Goal: Information Seeking & Learning: Learn about a topic

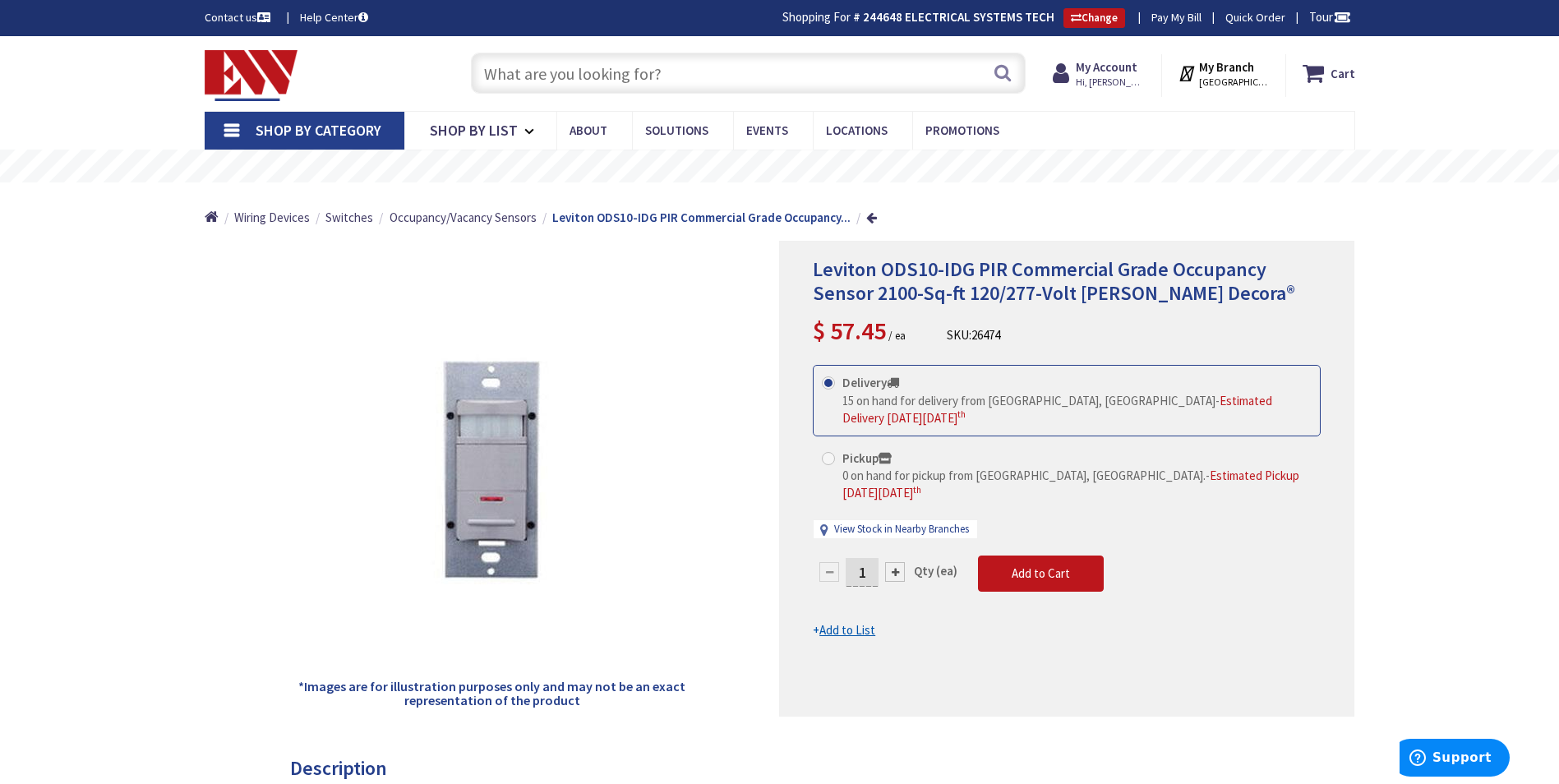
click at [620, 71] on input "text" at bounding box center [748, 72] width 554 height 41
paste input "IPSD6-1L"
type input "IPSD6-1L"
click at [997, 78] on button "Search" at bounding box center [1003, 72] width 22 height 37
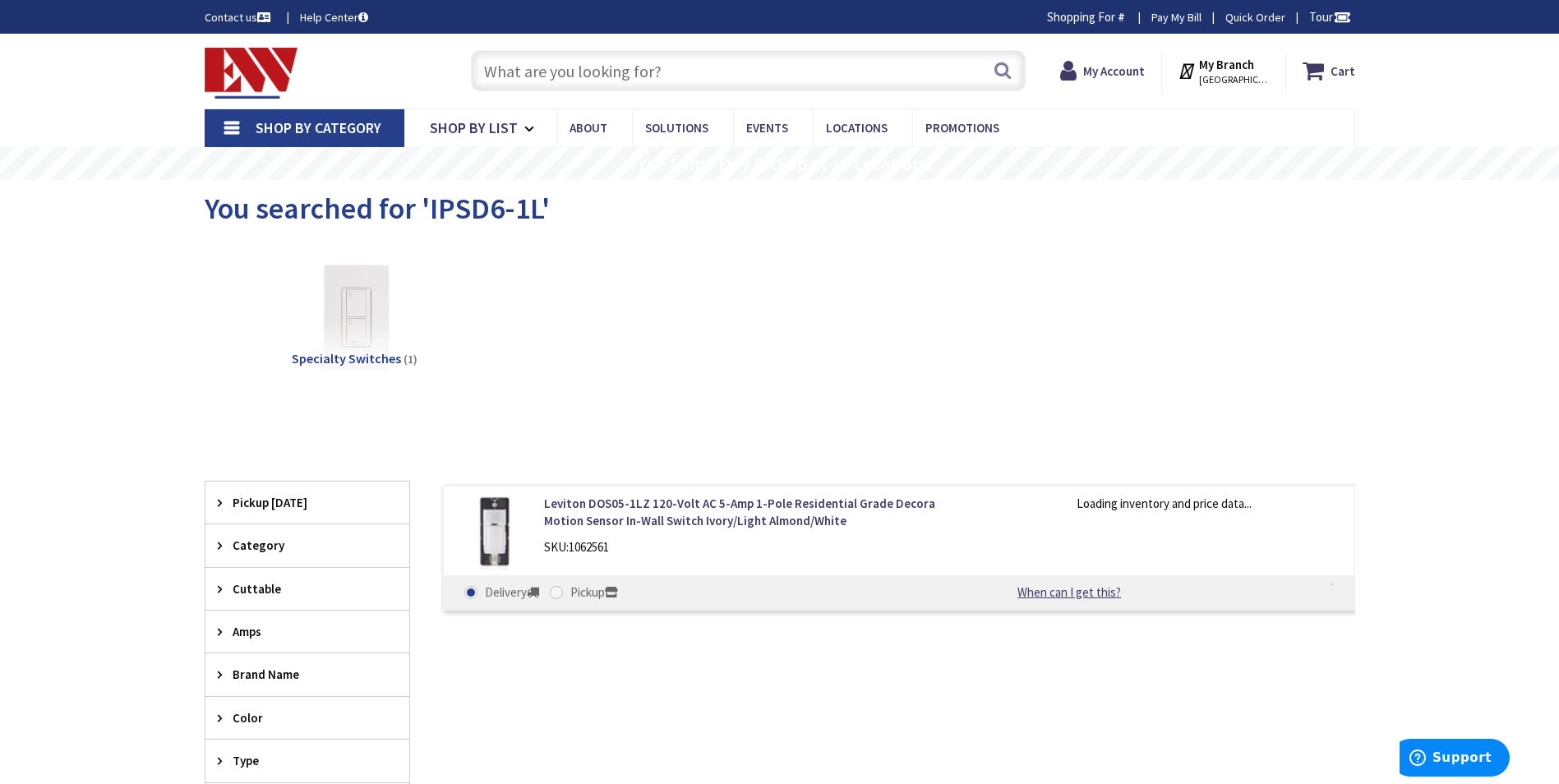
type input "[PERSON_NAME][GEOGRAPHIC_DATA], [GEOGRAPHIC_DATA]"
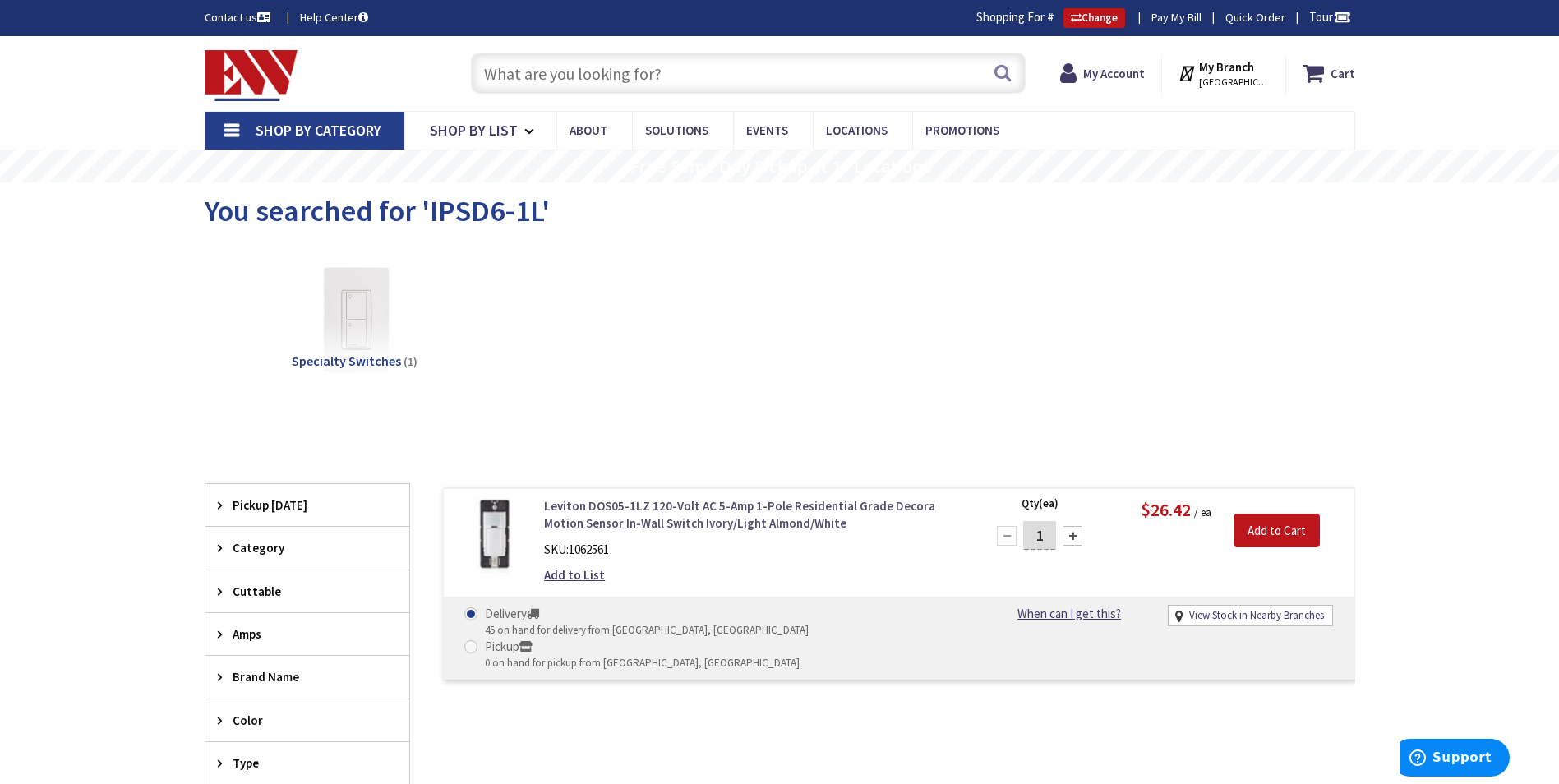
click at [698, 516] on link "Leviton DOS05-1LZ 120-Volt AC 5-Amp 1-Pole Residential Grade Decora Motion Sens…" at bounding box center [753, 514] width 419 height 35
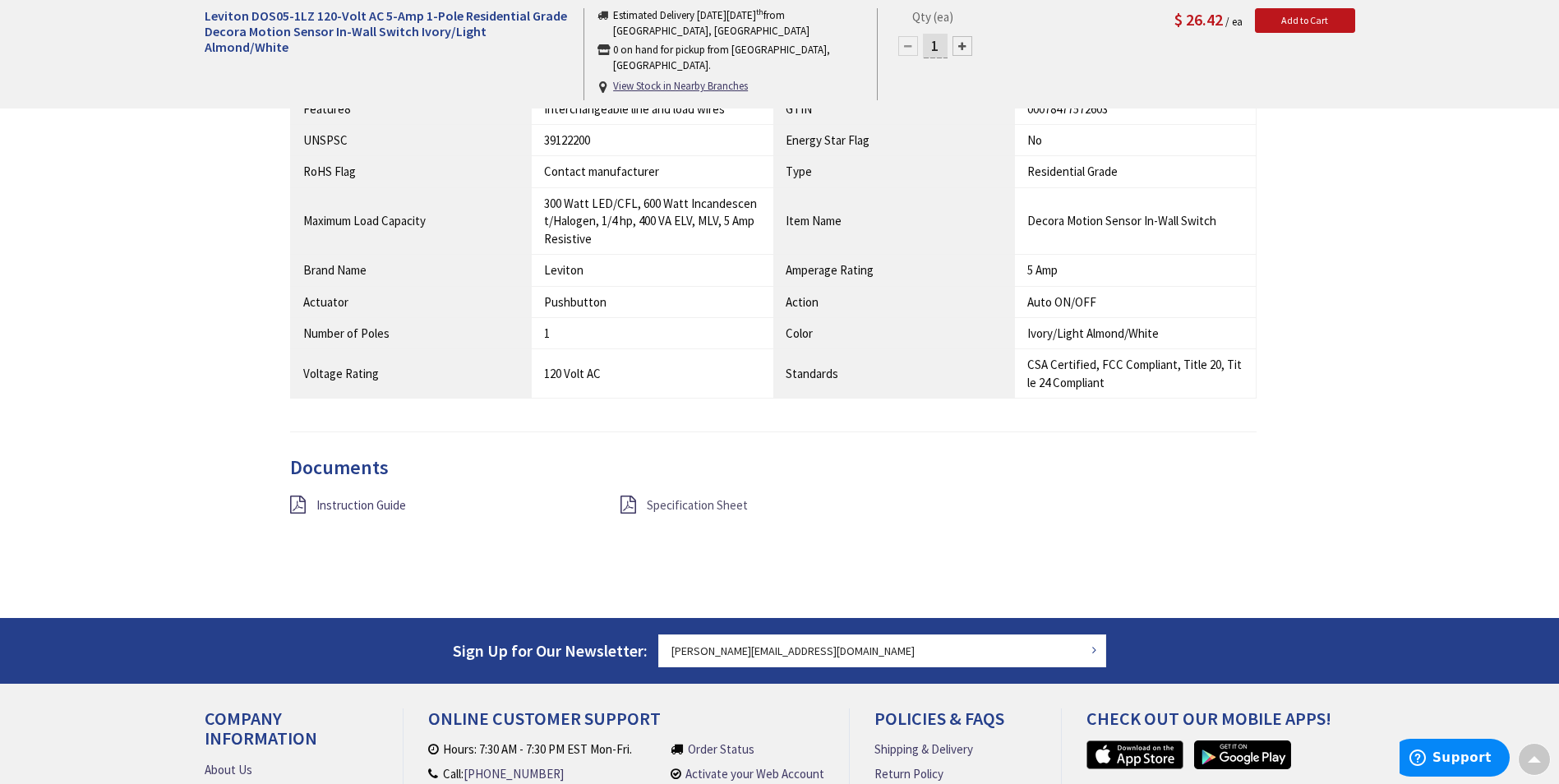
scroll to position [1316, 0]
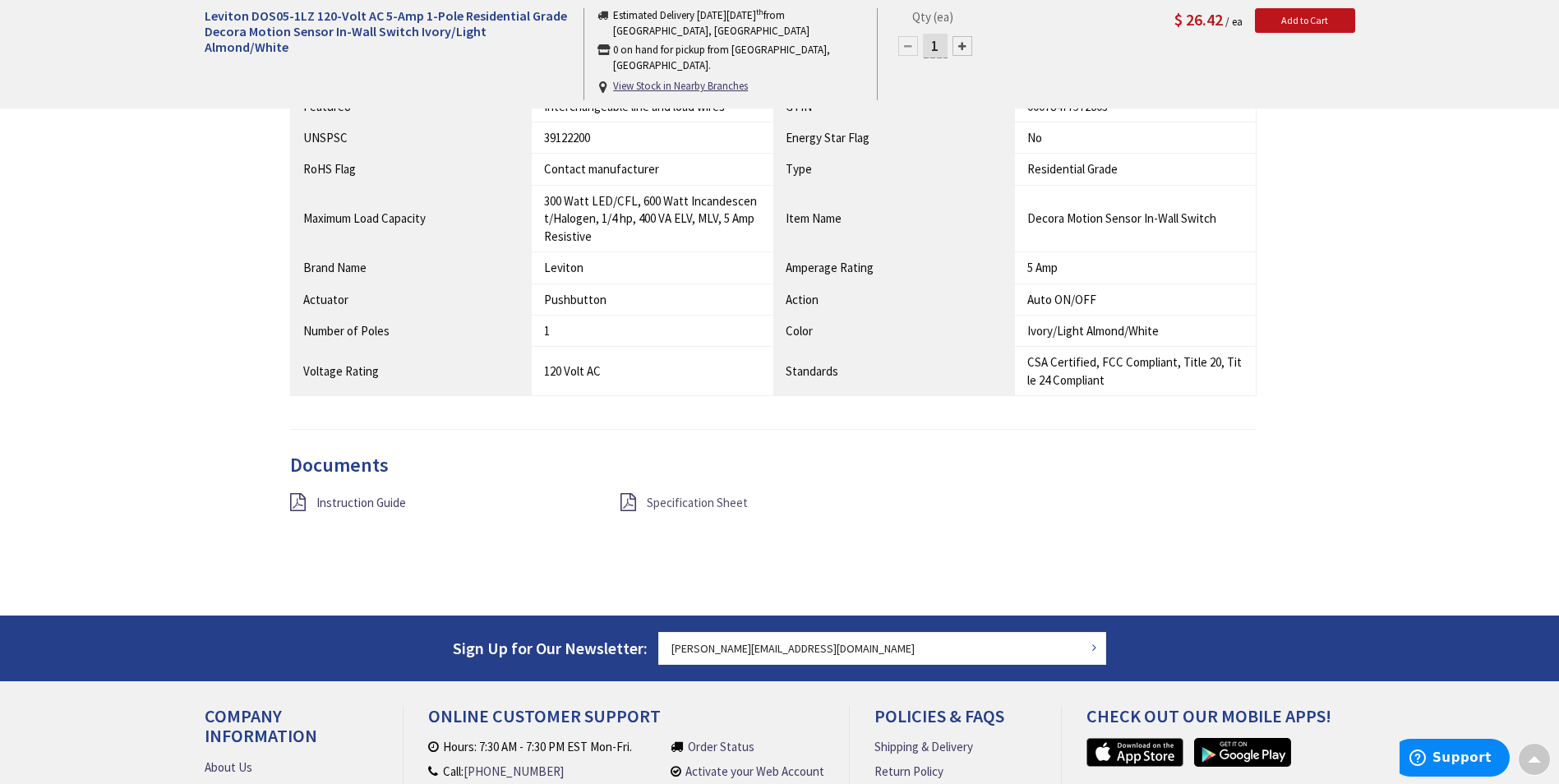
click at [696, 501] on span "Specification Sheet" at bounding box center [697, 502] width 101 height 15
